Goal: Understand process/instructions

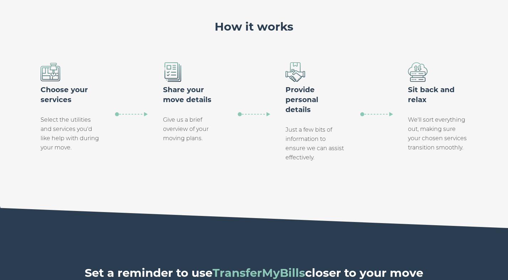
scroll to position [546, 0]
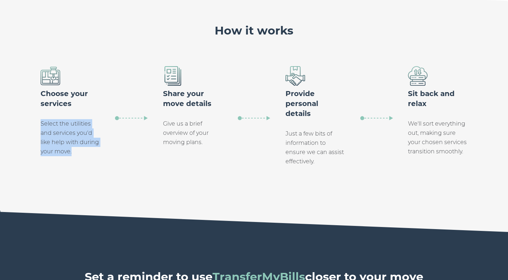
drag, startPoint x: 75, startPoint y: 150, endPoint x: 37, endPoint y: 124, distance: 46.0
click at [37, 124] on section "How it works Choose your services Select the utilities and services you'd like …" at bounding box center [254, 106] width 508 height 208
copy p "Select the utilities and services you'd like help with during your move."
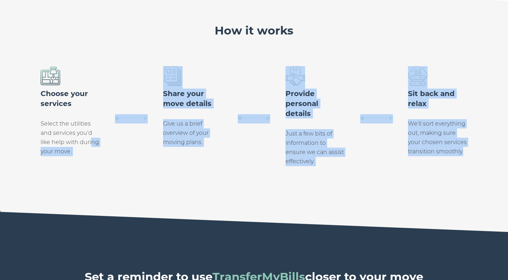
drag, startPoint x: 472, startPoint y: 152, endPoint x: 90, endPoint y: 143, distance: 381.8
click at [90, 143] on section "How it works Choose your services Select the utilities and services you'd like …" at bounding box center [254, 106] width 508 height 208
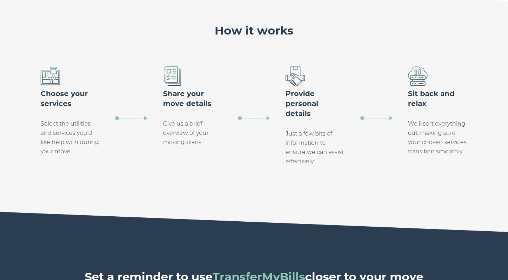
click at [91, 153] on p "Select the utilities and services you'd like help with during your move." at bounding box center [70, 137] width 59 height 37
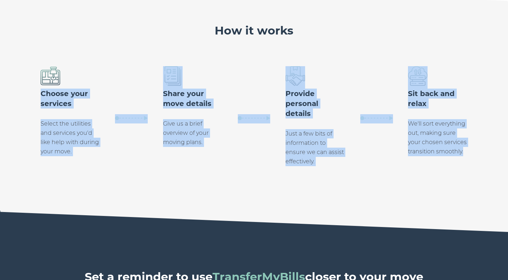
drag, startPoint x: 42, startPoint y: 92, endPoint x: 474, endPoint y: 148, distance: 436.1
click at [474, 148] on section "How it works Choose your services Select the utilities and services you'd like …" at bounding box center [254, 106] width 508 height 208
copy div "Choose your services Select the utilities and services you'd like help with dur…"
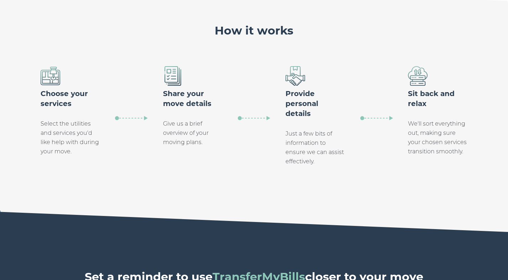
click at [312, 41] on section "How it works Choose your services Select the utilities and services you'd like …" at bounding box center [254, 106] width 508 height 208
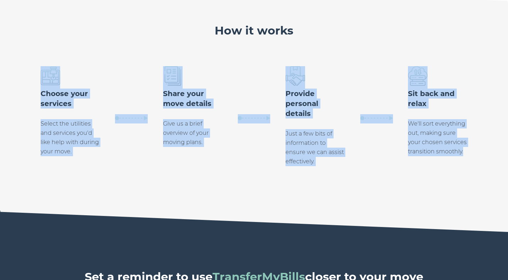
drag, startPoint x: 458, startPoint y: 160, endPoint x: -1, endPoint y: 37, distance: 475.8
copy div "Choose your services Select the utilities and services you'd like help with dur…"
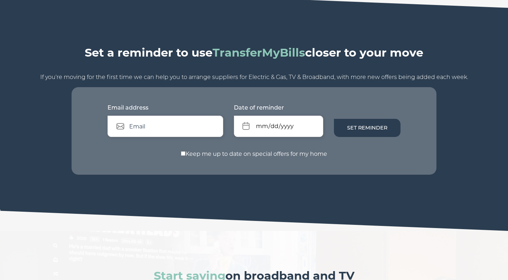
click at [124, 193] on section "Set a reminder to use TransferMyBills closer to your move If you're moving for …" at bounding box center [254, 98] width 508 height 224
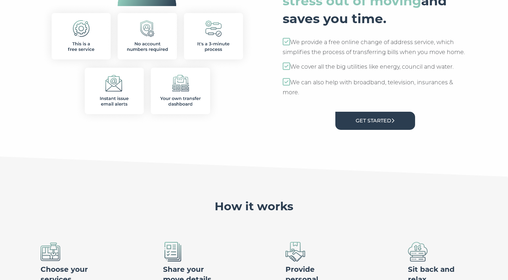
scroll to position [481, 0]
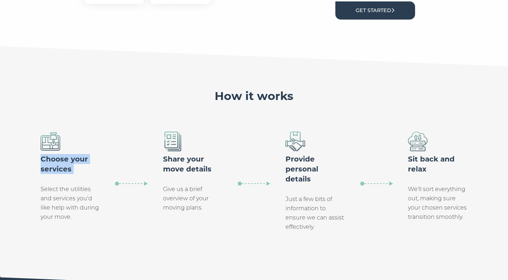
drag, startPoint x: 72, startPoint y: 174, endPoint x: 26, endPoint y: 163, distance: 47.5
click at [26, 163] on section "How it works Choose your services Select the utilities and services you'd like …" at bounding box center [254, 172] width 508 height 208
